Goal: Task Accomplishment & Management: Complete application form

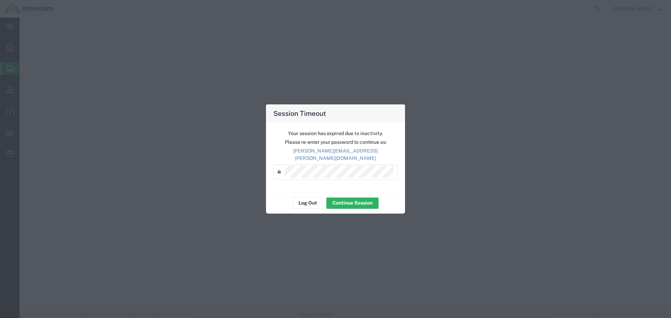
select select "49946"
select select "CA"
select select
select select "MO"
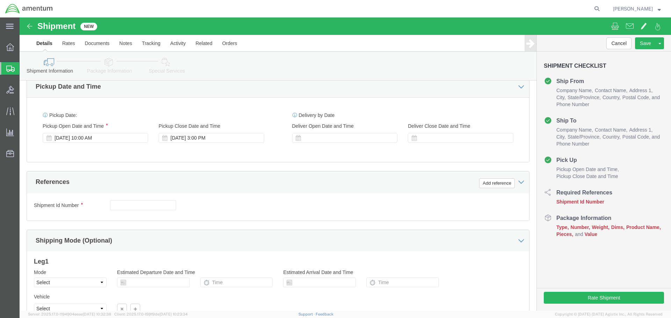
scroll to position [245, 0]
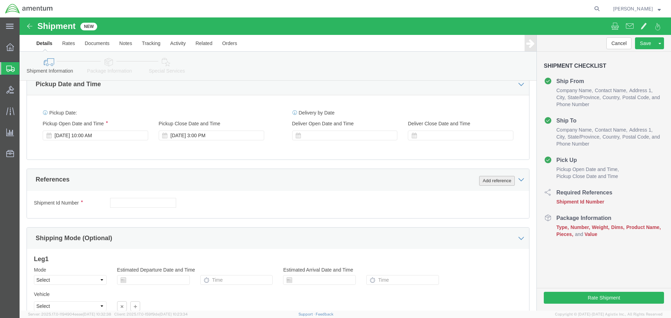
click button "Add reference"
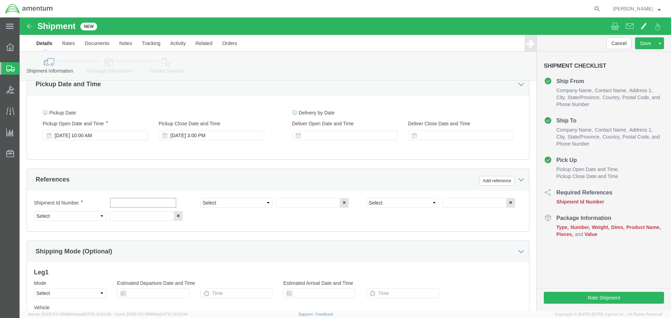
click input "text"
type input "95079"
select select "PROJNUM"
type input "6118.03.03.2219.000.WSD.000"
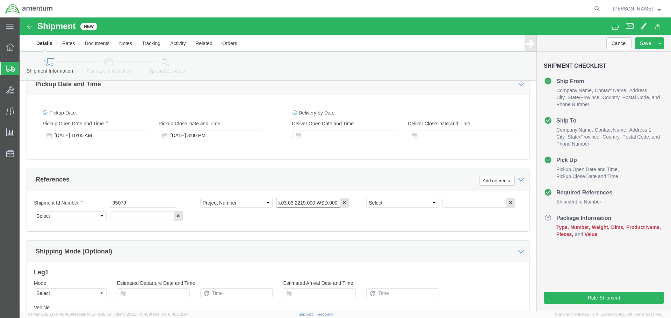
scroll to position [0, 13]
type input "6118.03.03.2219.000.WSD.0000"
select select "DEPT"
type input "CBP"
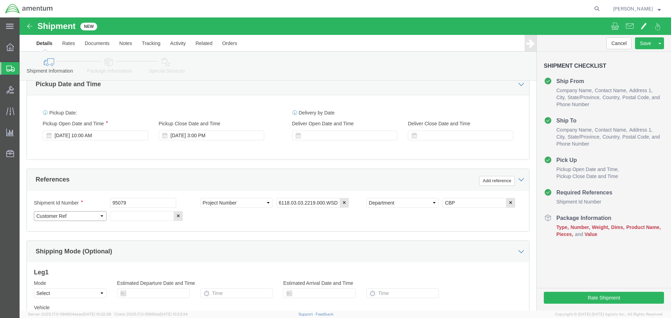
select select "RMA"
type input "251372"
click button "Add reference"
click select "Select Account Type Activity ID Airline Appointment Number ASN Batch Request # …"
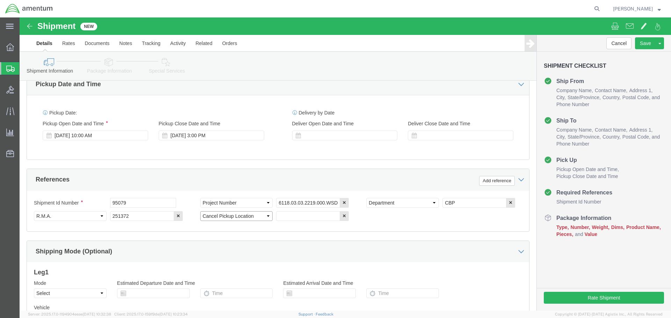
select select "CUSTREF"
type input "RMA = 251372"
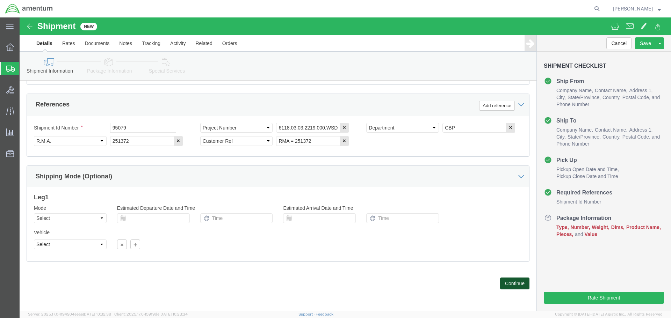
click button "Continue"
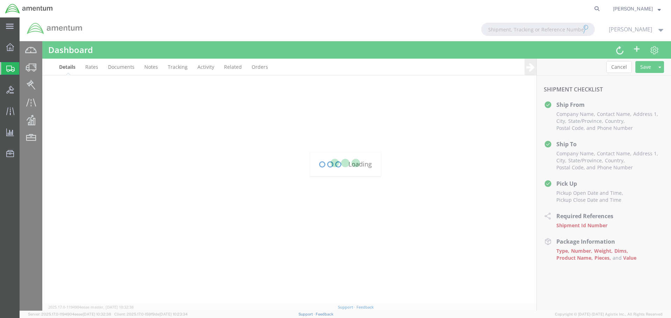
scroll to position [157, 0]
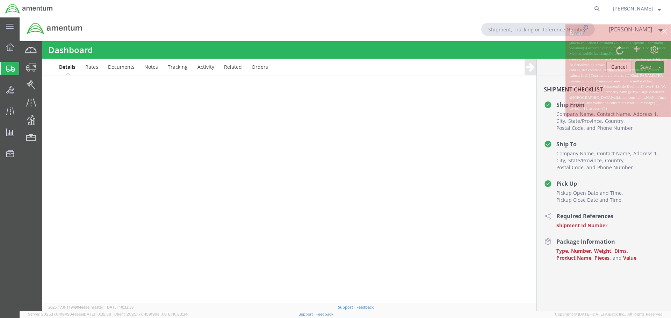
click at [658, 34] on div at bounding box center [346, 164] width 652 height 294
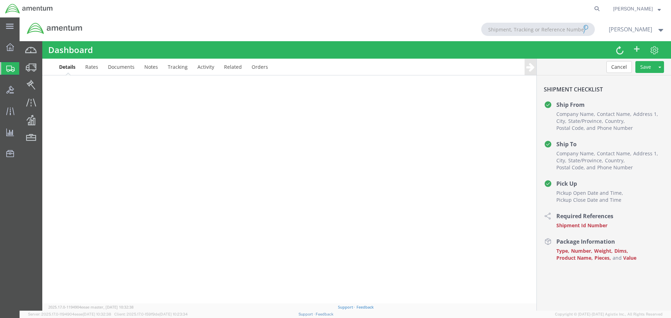
click at [91, 66] on div at bounding box center [346, 164] width 652 height 294
click at [92, 70] on div at bounding box center [346, 164] width 652 height 294
click at [115, 69] on div at bounding box center [346, 164] width 652 height 294
click at [124, 70] on div at bounding box center [346, 164] width 652 height 294
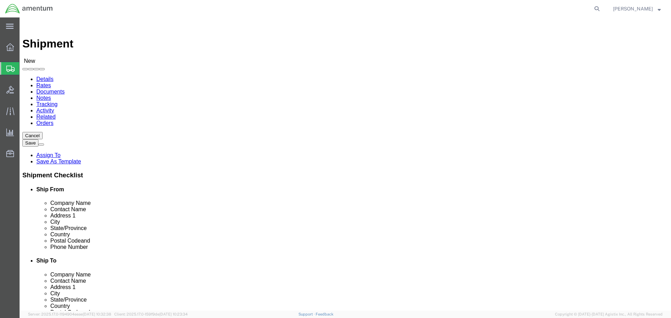
select select
type input "wsd"
select select "49946"
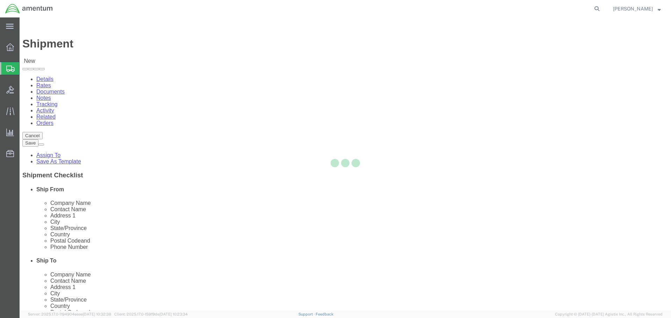
select select "CA"
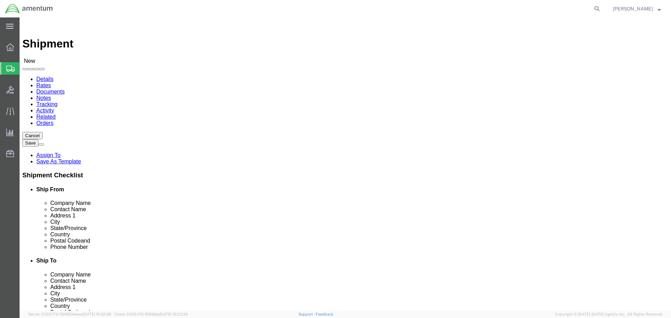
click input "text"
type input "UL"
click p "- ULTRAX Aerospace Inc - (CUSTOMER SERVICE) 4200 NE Sun Court, Lee’s Summit, MO…"
select select "MO"
type input "ULTRAX Aerospace Inc"
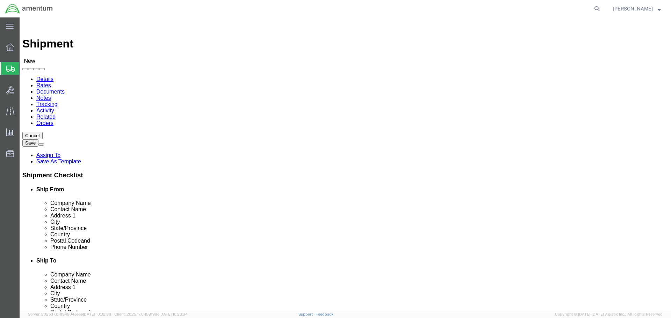
click input "text"
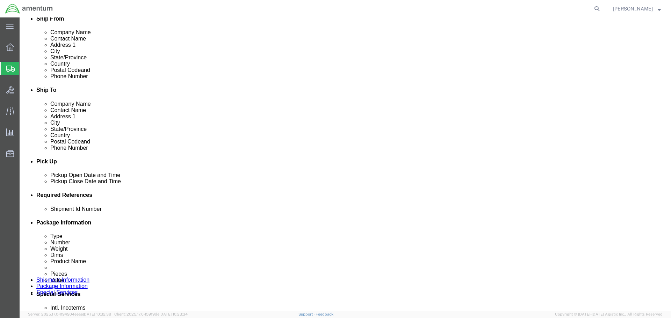
scroll to position [210, 0]
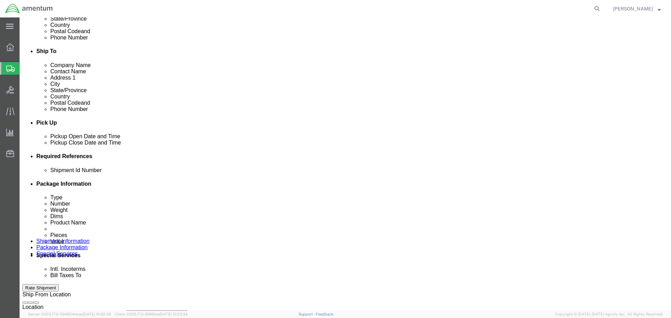
type input "CUSTOMER SERVICE - RMA:251372"
click button "Add reference"
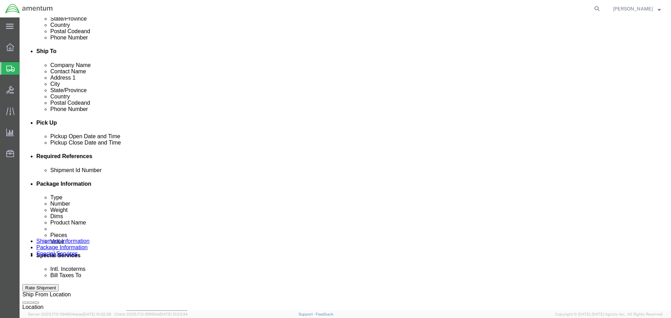
click icon "button"
click input "text"
type input "95079"
select select "PROJNUM"
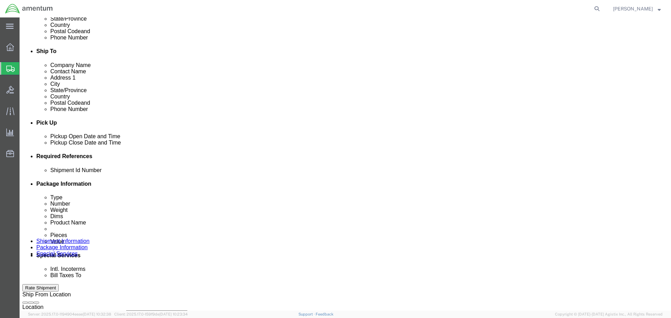
type input "6118.03.03.2219.000.WSD.0000"
select select "DEPT"
type input "CBP"
select select "CUSTREF"
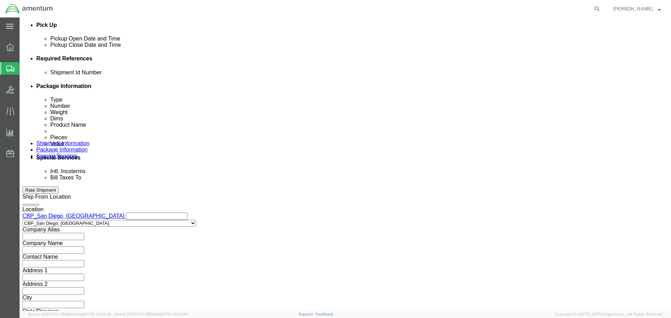
scroll to position [320, 0]
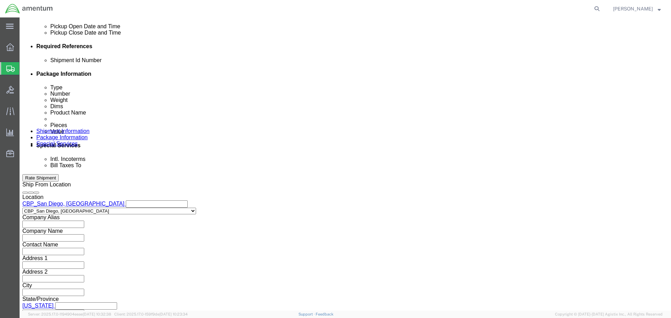
type input "RMA:251372"
click button "Continue"
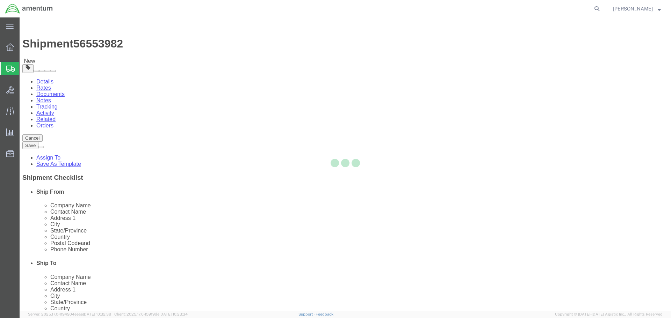
select select "CBOX"
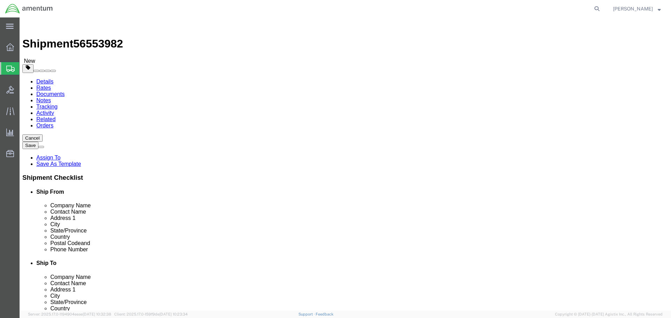
click input "text"
type input "28"
type input "12"
type input "59.1"
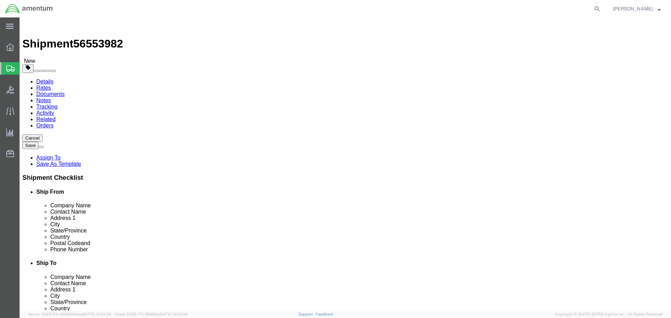
click link "Add Content"
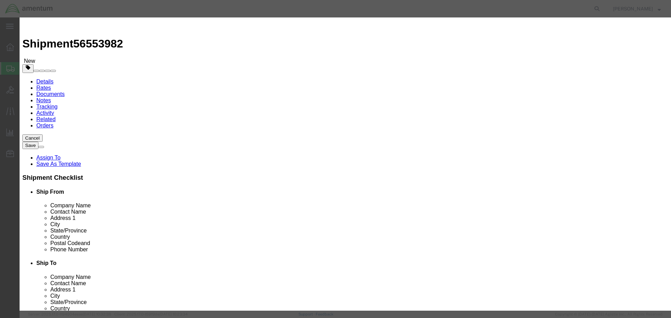
click input "text"
type input "SAS/STAB Test Box Set"
type input "1"
type input "2400"
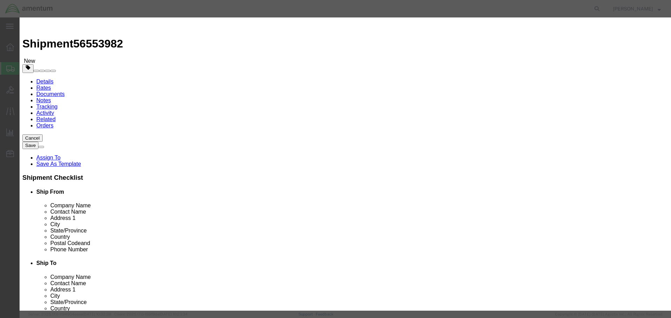
select select "USD"
paste input "05-0330-07"
type input "05-0330-07"
click input "text"
paste input "3X4510216"
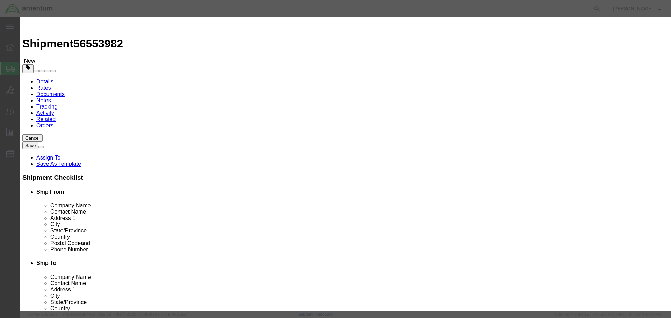
type input "3X4510216"
click button "Save & Close"
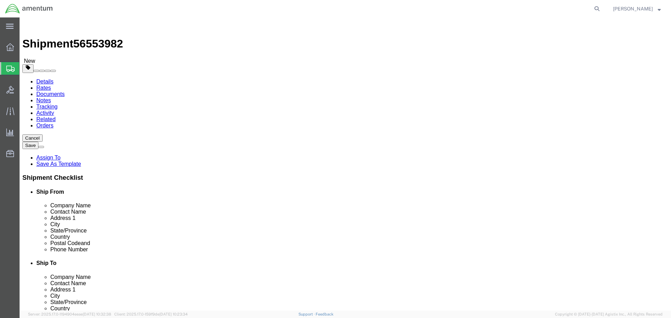
click button "Continue"
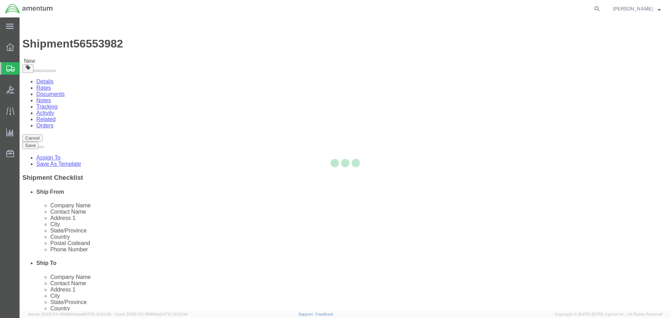
select select
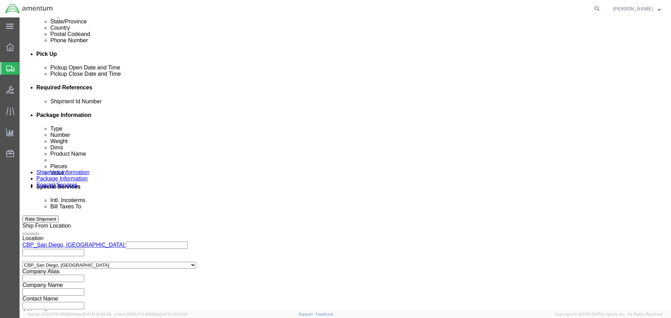
scroll to position [385, 0]
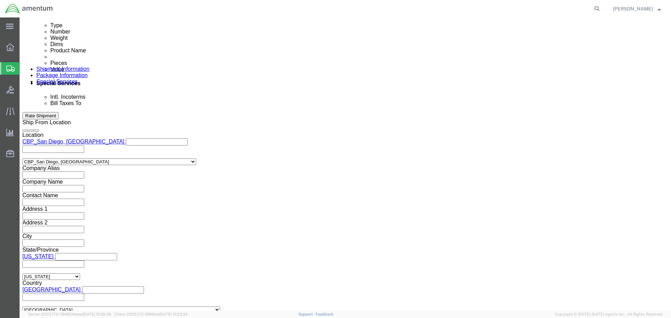
click input "text"
type input "ernesto.garcia@as"
click div "ernesto.garcia@as sociates.cbp.dhs.gov"
type input "ernesto.garcia@associates.cbp.dhs.gov"
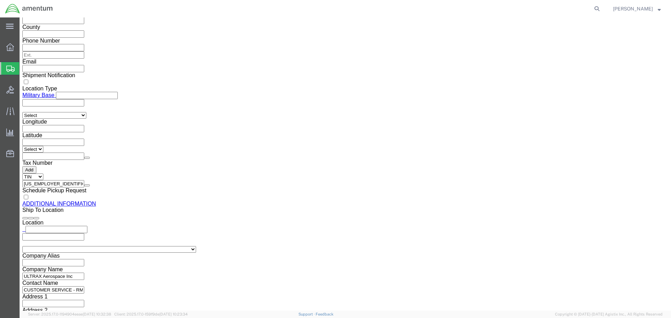
scroll to position [828, 0]
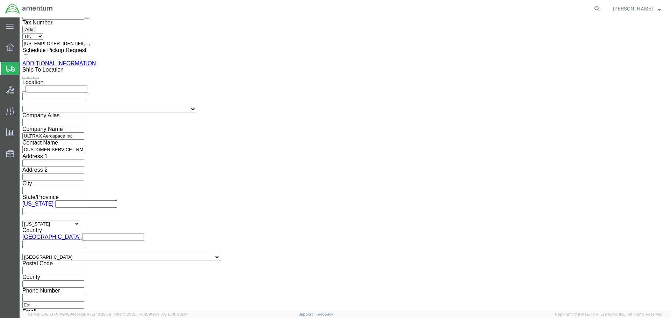
click button "Rate Shipment"
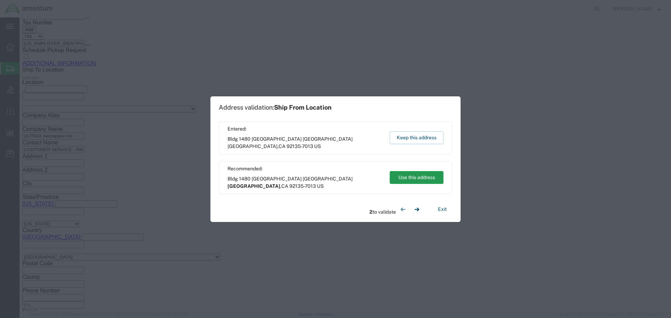
click at [422, 178] on button "Use this address" at bounding box center [417, 177] width 54 height 13
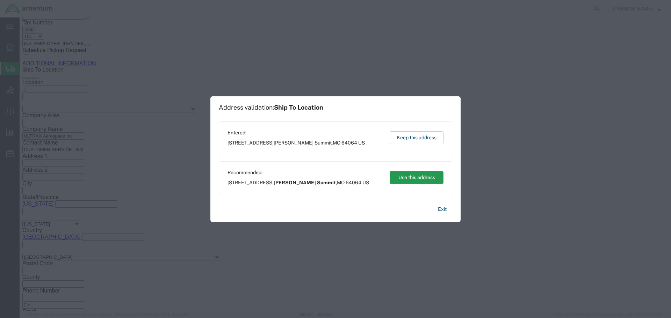
click at [422, 178] on button "Use this address" at bounding box center [417, 177] width 54 height 13
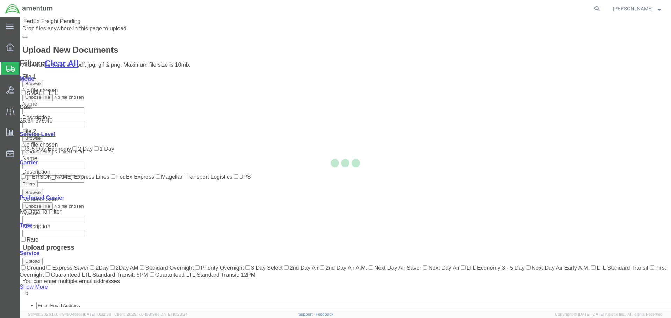
scroll to position [85, 0]
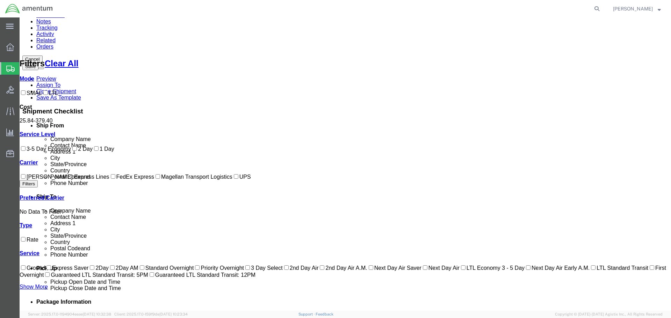
click at [109, 180] on label "FedEx Express" at bounding box center [131, 177] width 45 height 6
click at [111, 179] on input "FedEx Express" at bounding box center [113, 176] width 5 height 5
checkbox input "true"
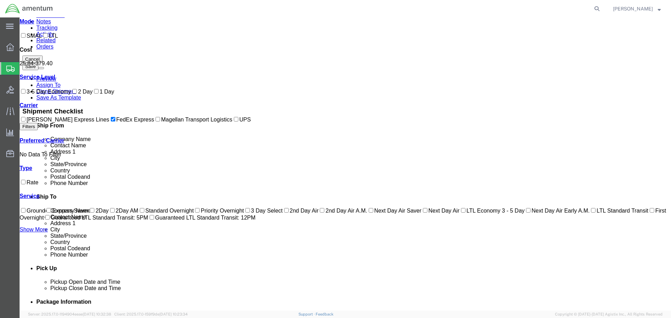
scroll to position [0, 0]
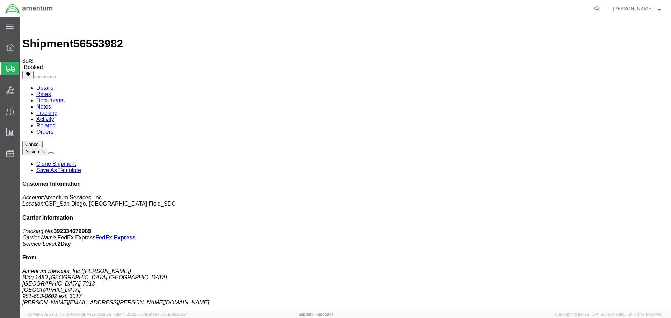
click at [91, 229] on b "392334676989" at bounding box center [72, 232] width 37 height 6
copy b "392334676989"
click at [624, 229] on p "Tracking No: 392334676989 Carrier Name: FedEx Express FedEx Express Service Lev…" at bounding box center [345, 238] width 646 height 19
